Goal: Navigation & Orientation: Find specific page/section

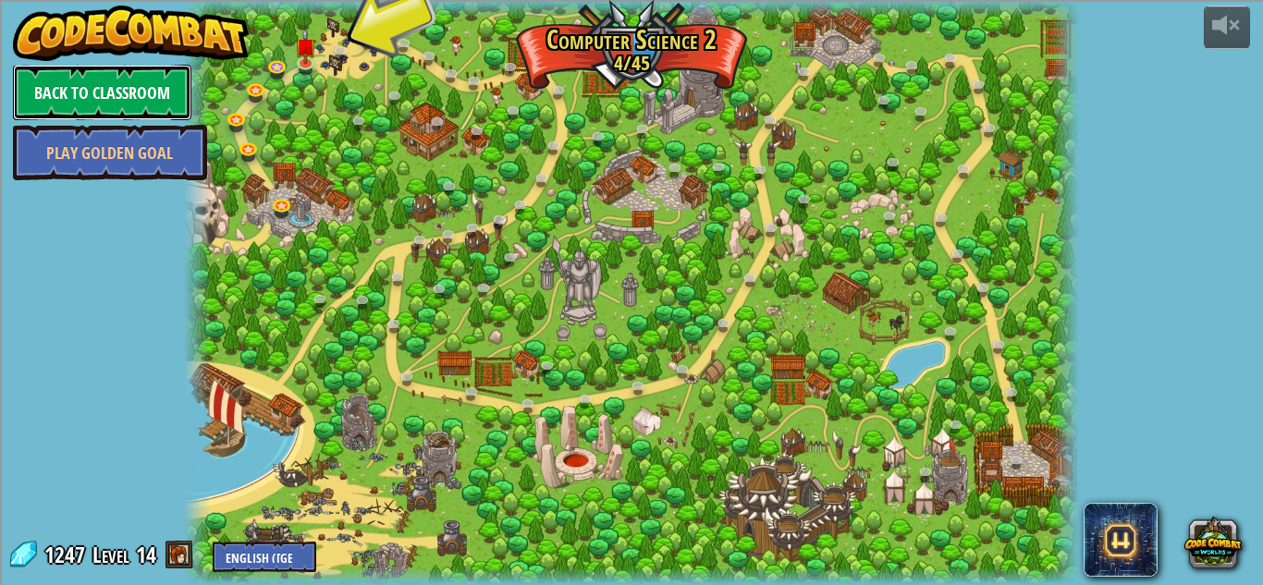
click at [45, 82] on link "Back to Classroom" at bounding box center [102, 92] width 178 height 55
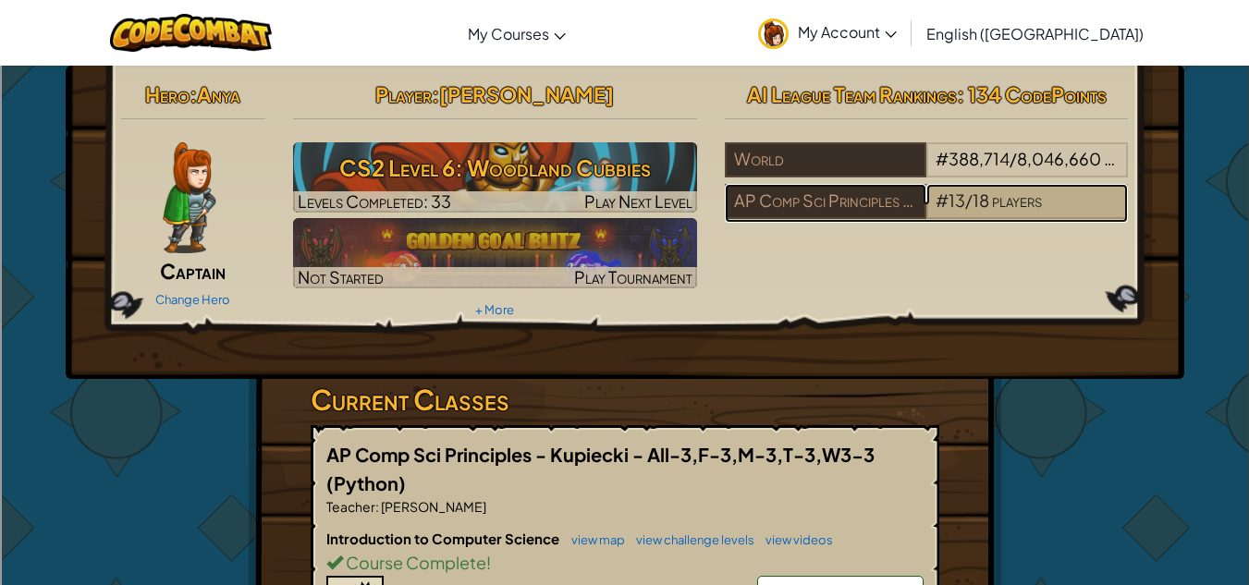
click at [957, 189] on div "# 13 / 18 players" at bounding box center [1026, 201] width 201 height 35
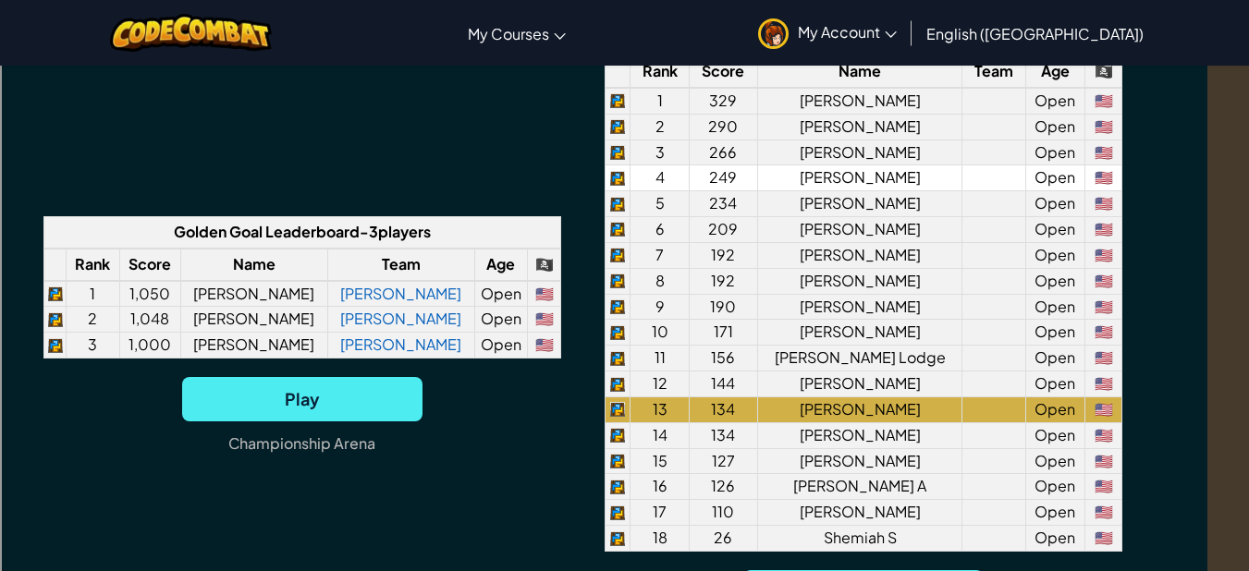
scroll to position [1459, 42]
